Goal: Use online tool/utility

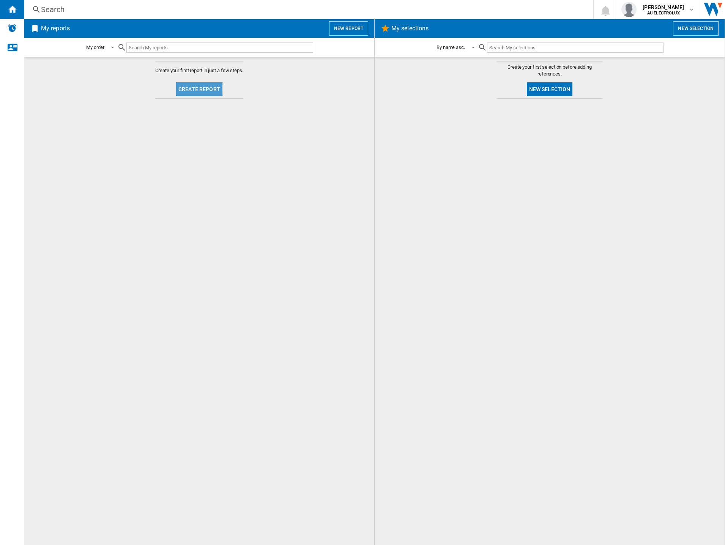
click at [196, 89] on button "Create report" at bounding box center [199, 89] width 46 height 14
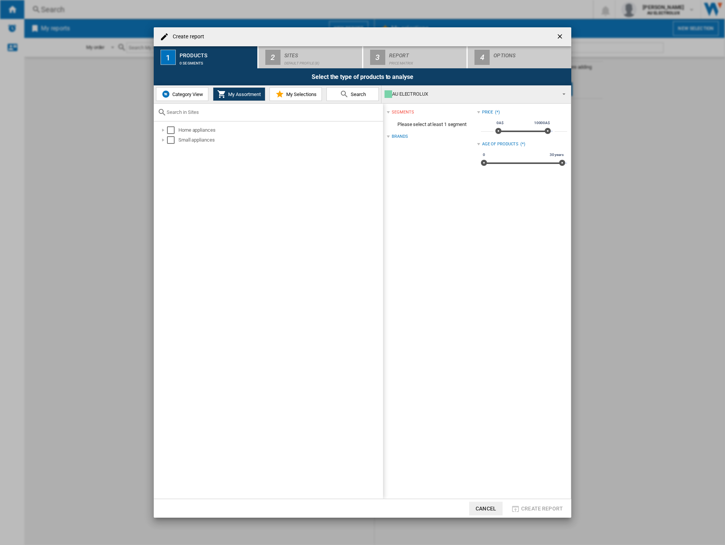
click at [188, 95] on span "Category View" at bounding box center [187, 95] width 33 height 6
drag, startPoint x: 166, startPoint y: 130, endPoint x: 166, endPoint y: 137, distance: 7.2
click at [166, 131] on div "Select" at bounding box center [167, 130] width 8 height 8
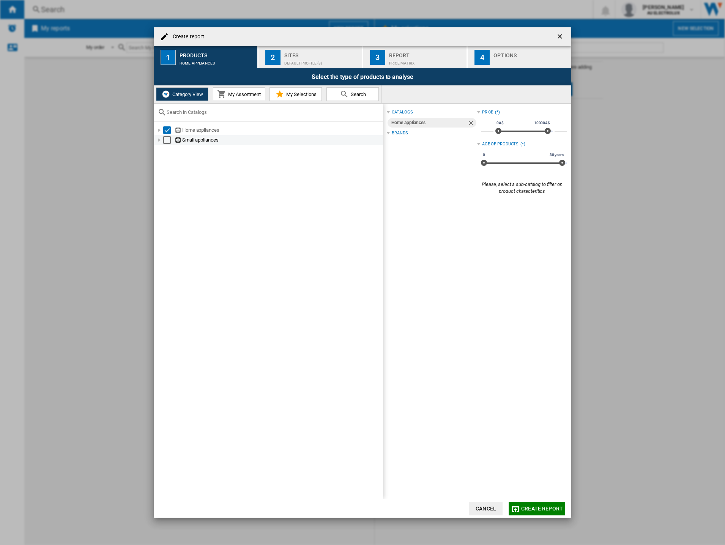
click at [167, 139] on div "Select" at bounding box center [167, 140] width 8 height 8
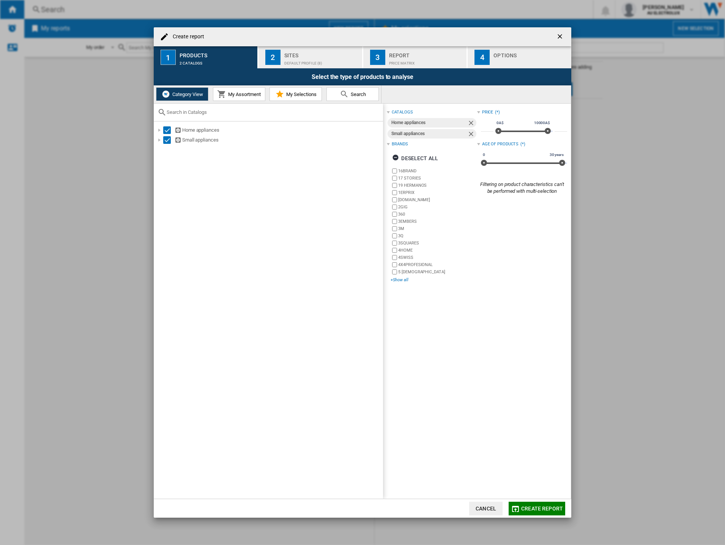
click at [399, 281] on div "+Show all" at bounding box center [434, 280] width 86 height 6
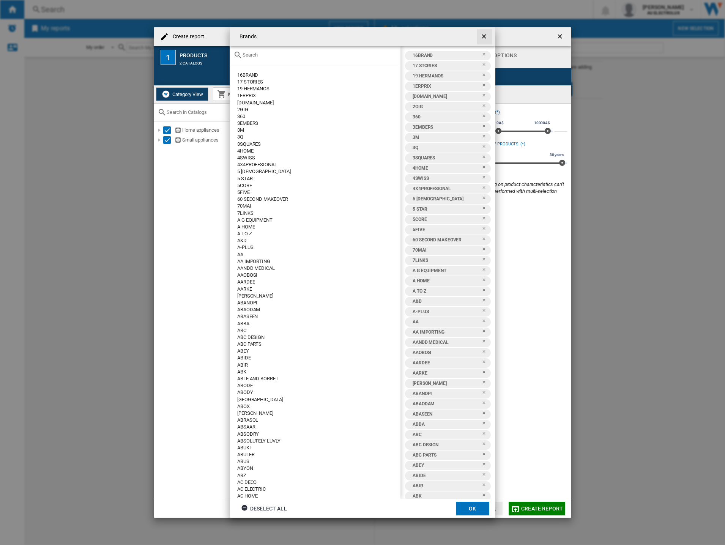
click at [484, 36] on ng-md-icon "getI18NText('BUTTONS.CLOSE_DIALOG')" at bounding box center [484, 37] width 9 height 9
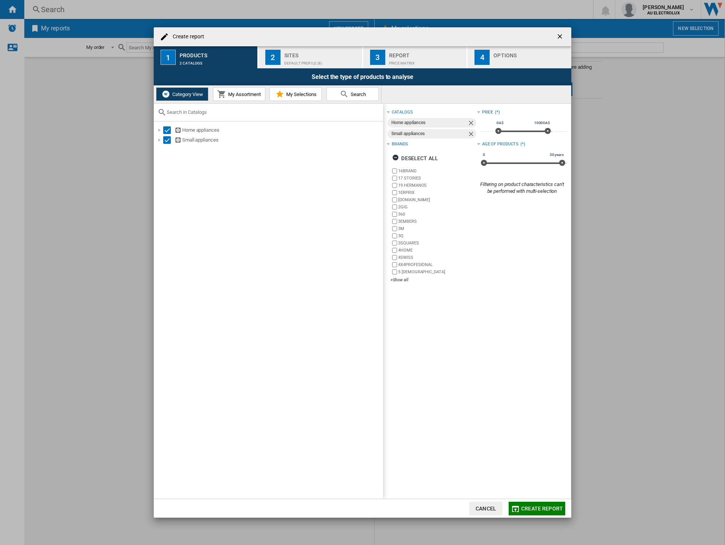
click at [566, 36] on button "button" at bounding box center [560, 36] width 15 height 15
